Goal: Task Accomplishment & Management: Manage account settings

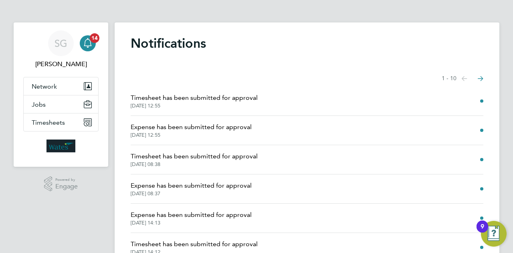
click at [250, 97] on span "Timesheet has been submitted for approval" at bounding box center [194, 98] width 127 height 10
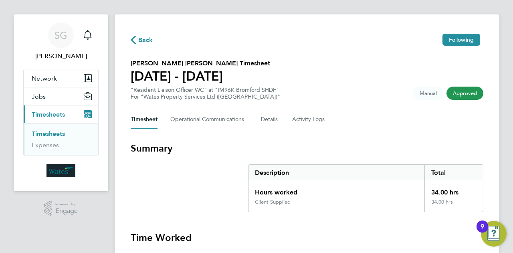
scroll to position [2, 0]
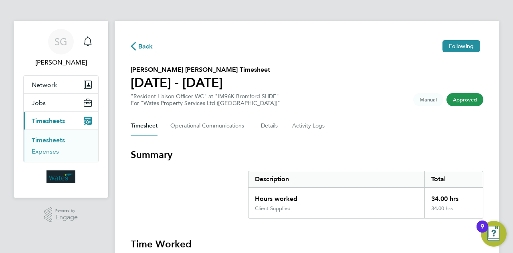
click at [43, 151] on link "Expenses" at bounding box center [45, 152] width 27 height 8
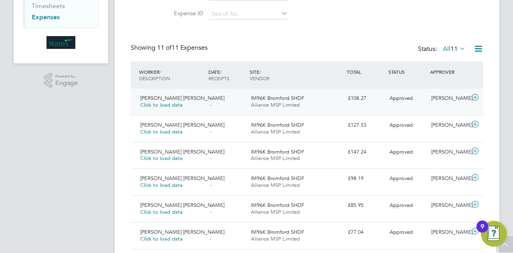
click at [477, 97] on icon at bounding box center [475, 97] width 10 height 6
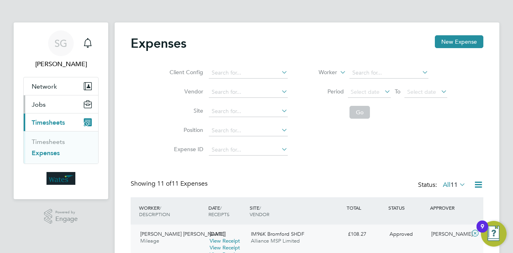
click at [41, 104] on span "Jobs" at bounding box center [39, 105] width 14 height 8
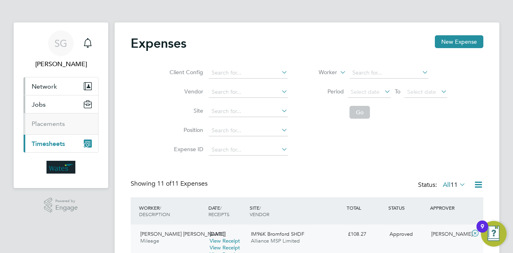
click at [45, 83] on span "Network" at bounding box center [44, 87] width 25 height 8
click at [38, 125] on span "Jobs" at bounding box center [39, 126] width 14 height 8
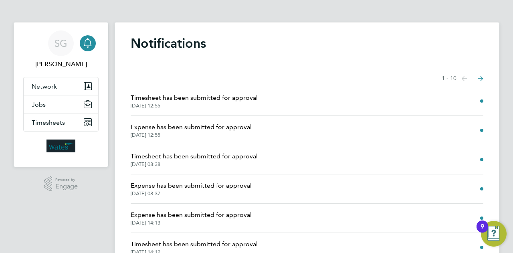
click at [480, 131] on span at bounding box center [481, 130] width 3 height 3
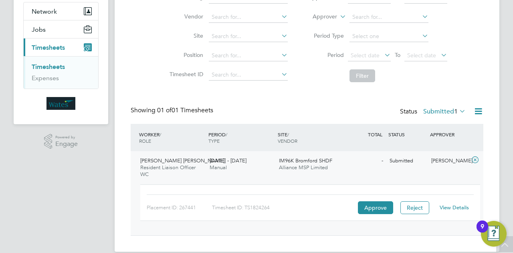
scroll to position [20, 69]
click at [371, 205] on button "Approve" at bounding box center [375, 207] width 35 height 13
click at [439, 112] on label "Submitted 1" at bounding box center [444, 111] width 42 height 8
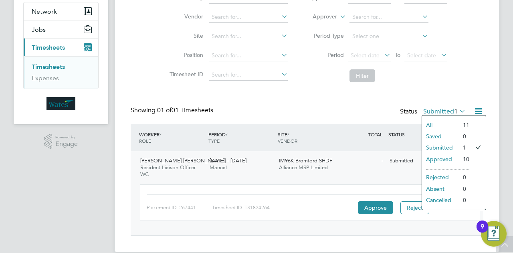
click at [433, 125] on li "All" at bounding box center [440, 124] width 37 height 11
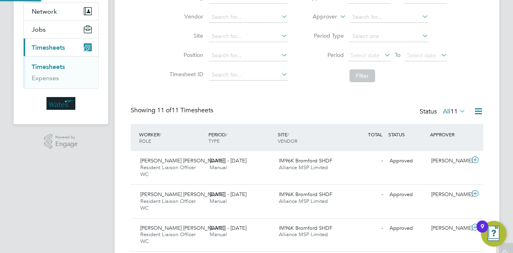
scroll to position [0, 0]
click at [458, 111] on icon at bounding box center [458, 110] width 0 height 11
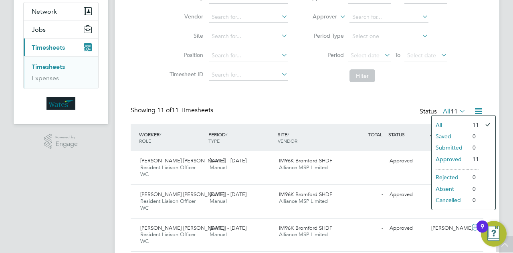
click at [366, 124] on div "WORKER / ROLE WORKER / PERIOD PERIOD / TYPE SITE / VENDOR TOTAL TOTAL / STATUS …" at bounding box center [307, 137] width 353 height 27
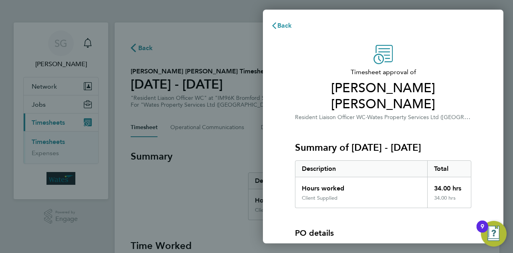
scroll to position [75, 0]
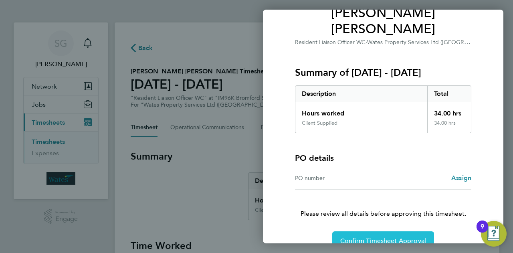
click at [377, 237] on span "Confirm Timesheet Approval" at bounding box center [383, 241] width 86 height 8
